Goal: Task Accomplishment & Management: Use online tool/utility

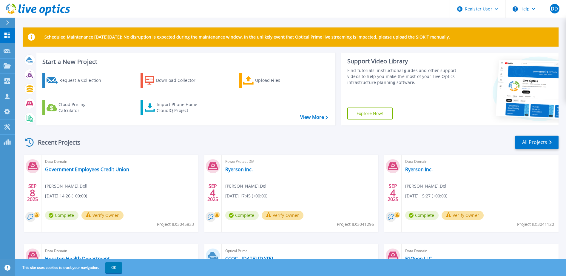
click at [5, 26] on button at bounding box center [7, 23] width 15 height 10
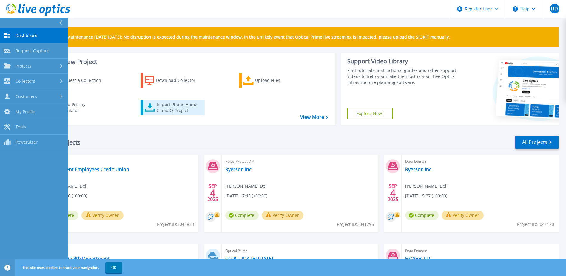
click at [158, 112] on div "Import Phone Home CloudIQ Project" at bounding box center [180, 108] width 47 height 12
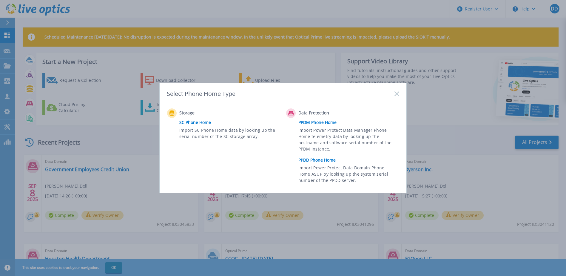
click at [315, 158] on link "PPDD Phone Home" at bounding box center [351, 160] width 104 height 9
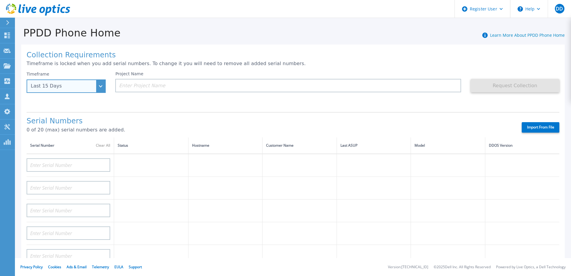
click at [104, 88] on div "Last 15 Days" at bounding box center [66, 85] width 79 height 13
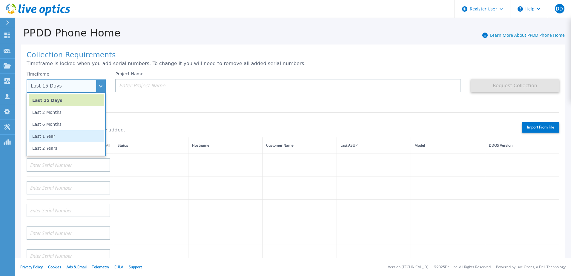
click at [74, 136] on li "Last 1 Year" at bounding box center [66, 136] width 75 height 12
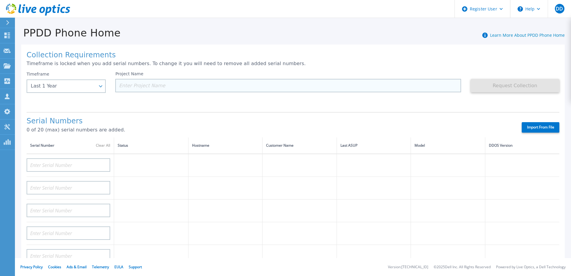
click at [154, 86] on input at bounding box center [287, 85] width 345 height 13
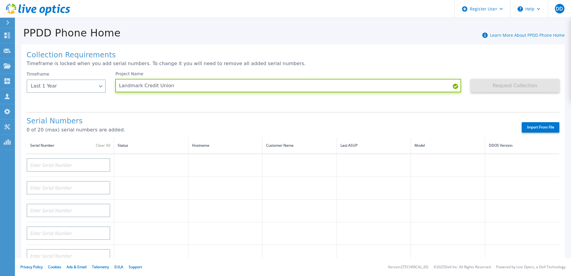
type input "Landmark Credit Union"
click at [176, 105] on div "Project Name Landmark Credit Union" at bounding box center [292, 89] width 355 height 36
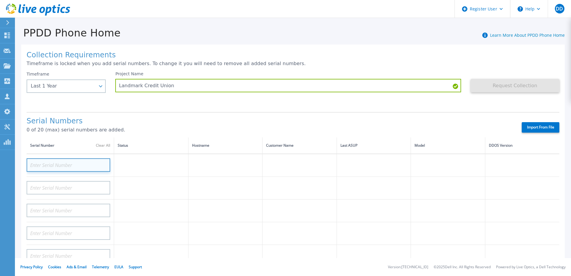
click at [64, 163] on input at bounding box center [69, 164] width 84 height 13
paste input "APM00180448440"
type input "APM00180448440"
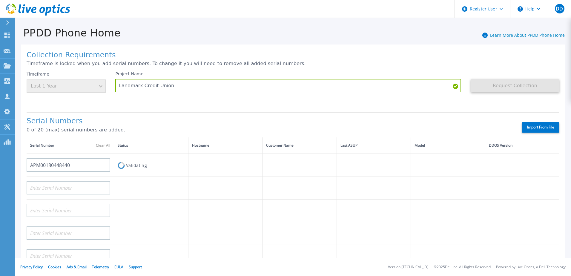
click at [72, 194] on div at bounding box center [69, 186] width 84 height 18
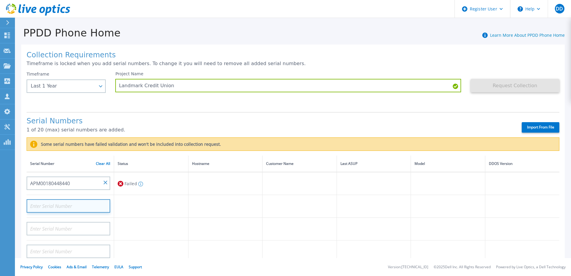
click at [63, 210] on input at bounding box center [69, 205] width 84 height 13
click at [112, 184] on td "APM00180448440" at bounding box center [70, 183] width 87 height 23
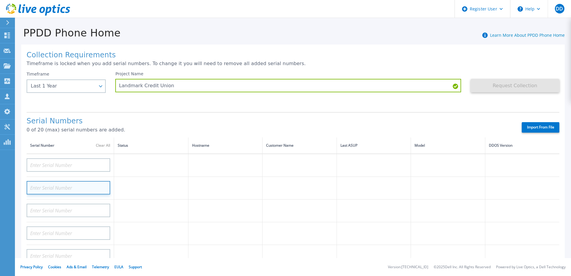
click at [53, 192] on input at bounding box center [69, 187] width 84 height 13
click at [50, 157] on div at bounding box center [69, 163] width 84 height 18
click at [51, 172] on td at bounding box center [70, 165] width 87 height 23
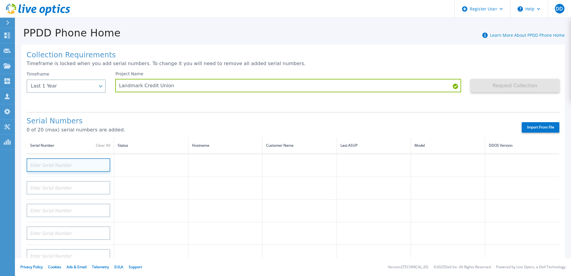
click at [54, 163] on input at bounding box center [69, 164] width 84 height 13
paste input "APM01204807128"
type input "APM01204807128"
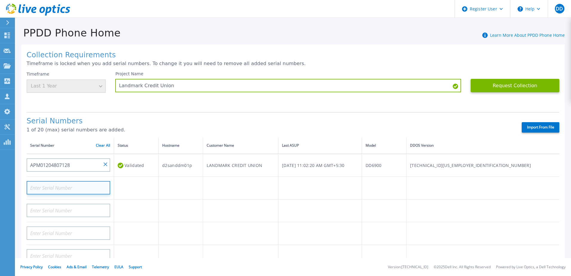
click at [71, 188] on input at bounding box center [69, 187] width 84 height 13
click at [53, 192] on input at bounding box center [69, 187] width 84 height 13
click at [50, 184] on input at bounding box center [69, 187] width 84 height 13
paste input "APM01205017214"
type input "APM01205017214"
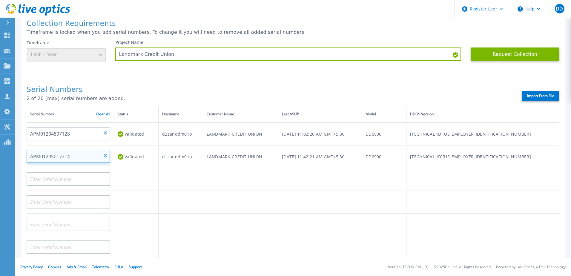
scroll to position [30, 0]
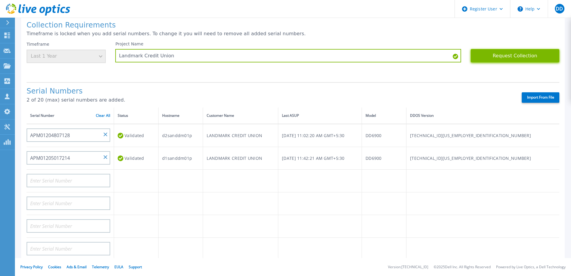
click at [510, 59] on button "Request Collection" at bounding box center [514, 55] width 89 height 13
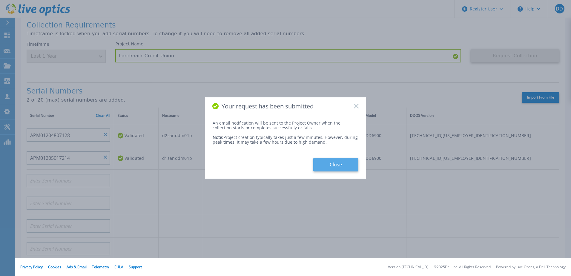
click at [335, 171] on button "Close" at bounding box center [335, 164] width 45 height 13
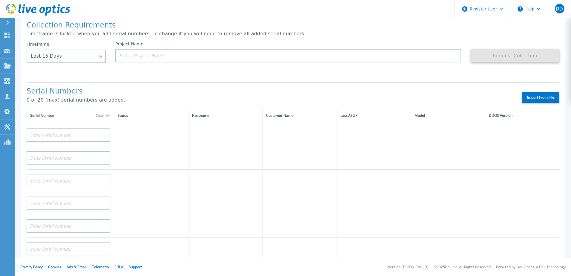
click at [79, 82] on div "Serial Numbers 0 of 20 (max) serial numbers are added. Import From File" at bounding box center [293, 94] width 533 height 25
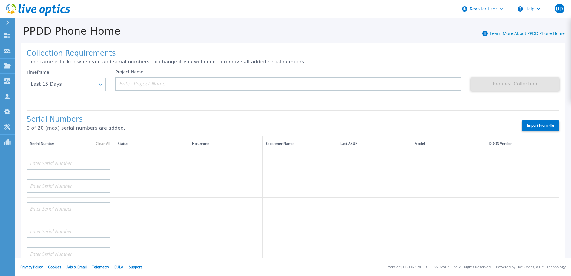
scroll to position [0, 0]
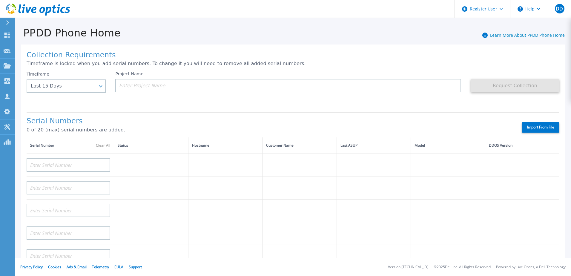
click at [8, 19] on div at bounding box center [10, 23] width 10 height 10
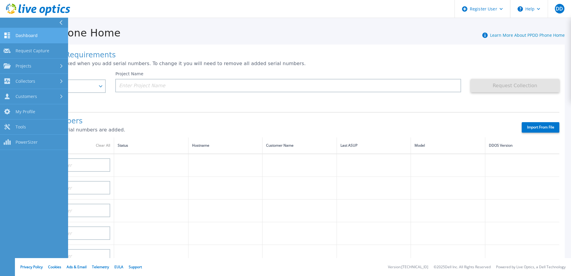
click at [33, 33] on span "Dashboard" at bounding box center [27, 35] width 22 height 5
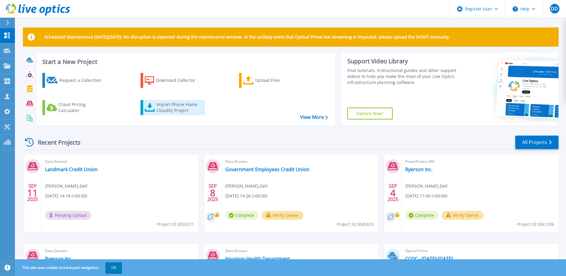
click at [167, 110] on div "Import Phone Home CloudIQ Project" at bounding box center [180, 108] width 47 height 12
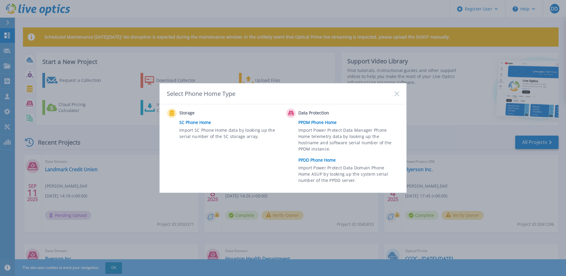
click at [317, 125] on link "PPDM Phone Home" at bounding box center [351, 122] width 104 height 9
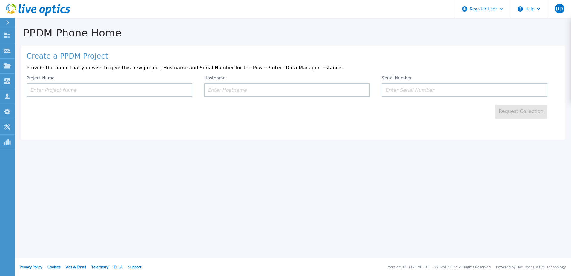
click at [281, 137] on div "Create a PPDM Project Provide the name that you wish to give this new project, …" at bounding box center [292, 93] width 543 height 94
